Goal: Communication & Community: Answer question/provide support

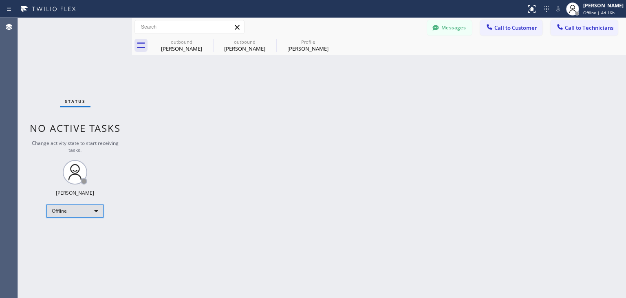
click at [91, 214] on div "Offline" at bounding box center [74, 210] width 57 height 13
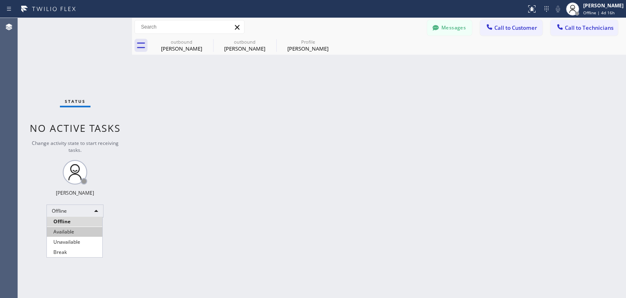
click at [82, 230] on li "Available" at bounding box center [74, 232] width 55 height 10
click at [233, 207] on div "Back to Dashboard Change Sender ID Customers Technicians WE [PERSON_NAME] [DATE…" at bounding box center [379, 158] width 494 height 280
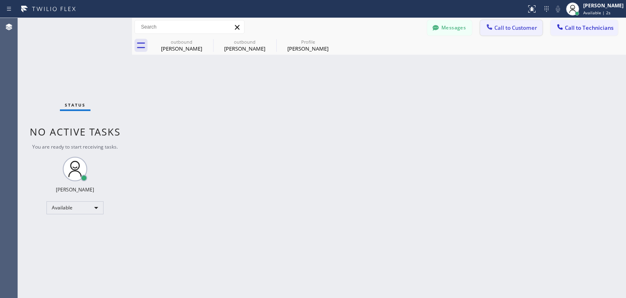
click at [509, 26] on span "Call to Customer" at bounding box center [515, 27] width 43 height 7
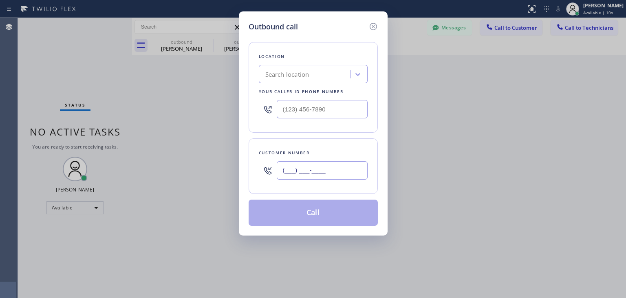
click at [293, 170] on input "(___) ___-____" at bounding box center [322, 170] width 91 height 18
paste input "415) 850-8675"
type input "[PHONE_NUMBER]"
click at [293, 71] on div "Search location" at bounding box center [287, 74] width 44 height 9
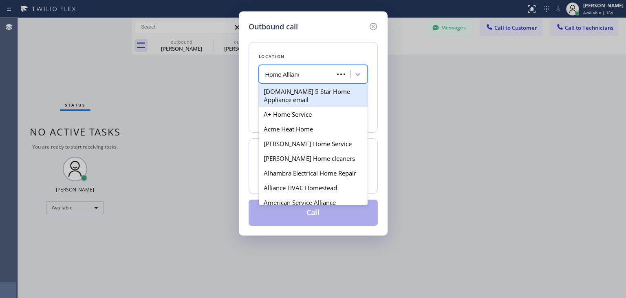
type input "Home Alliance"
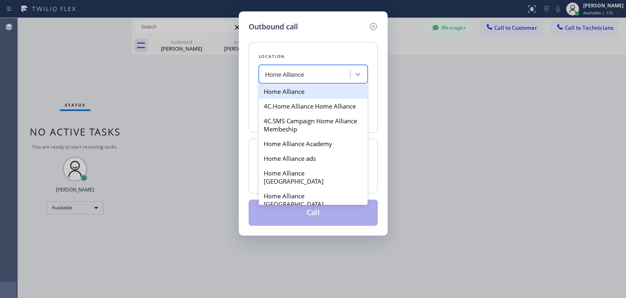
click at [282, 87] on div "Home Alliance" at bounding box center [313, 91] width 109 height 15
type input "[PHONE_NUMBER]"
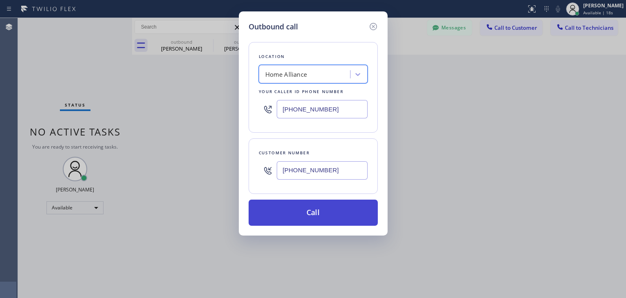
click at [296, 212] on button "Call" at bounding box center [313, 212] width 129 height 26
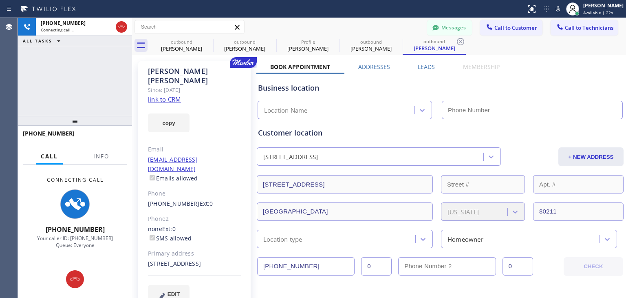
type input "[PHONE_NUMBER]"
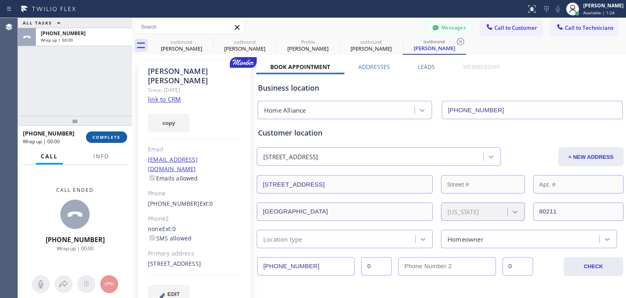
click at [104, 138] on span "COMPLETE" at bounding box center [107, 137] width 28 height 6
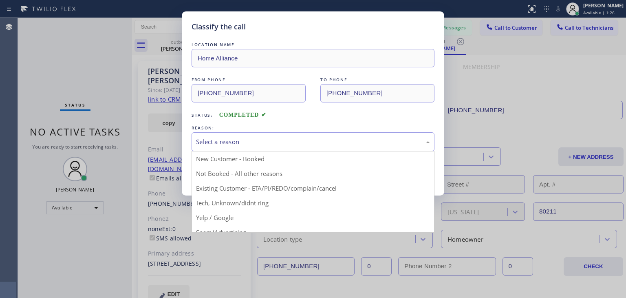
click at [249, 138] on div "Select a reason" at bounding box center [313, 141] width 234 height 9
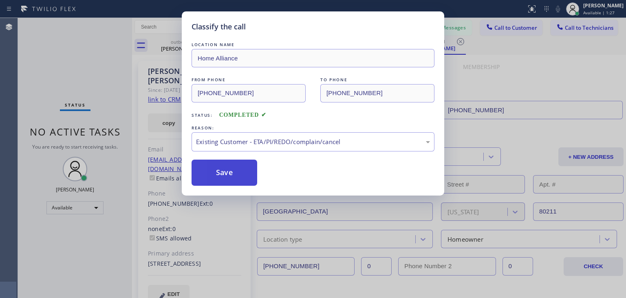
click at [228, 171] on button "Save" at bounding box center [225, 172] width 66 height 26
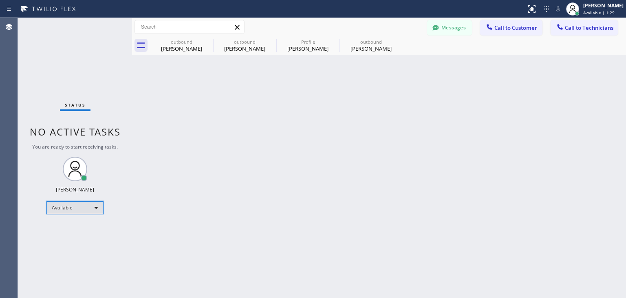
click at [96, 207] on div "Available" at bounding box center [74, 207] width 57 height 13
click at [86, 223] on li "Available" at bounding box center [74, 228] width 55 height 10
click at [90, 204] on div "Available" at bounding box center [74, 207] width 57 height 13
click at [89, 217] on li "Offline" at bounding box center [74, 218] width 55 height 10
click at [285, 198] on div "Back to Dashboard Change Sender ID Customers Technicians WE [PERSON_NAME] [DATE…" at bounding box center [379, 158] width 494 height 280
